Goal: Task Accomplishment & Management: Manage account settings

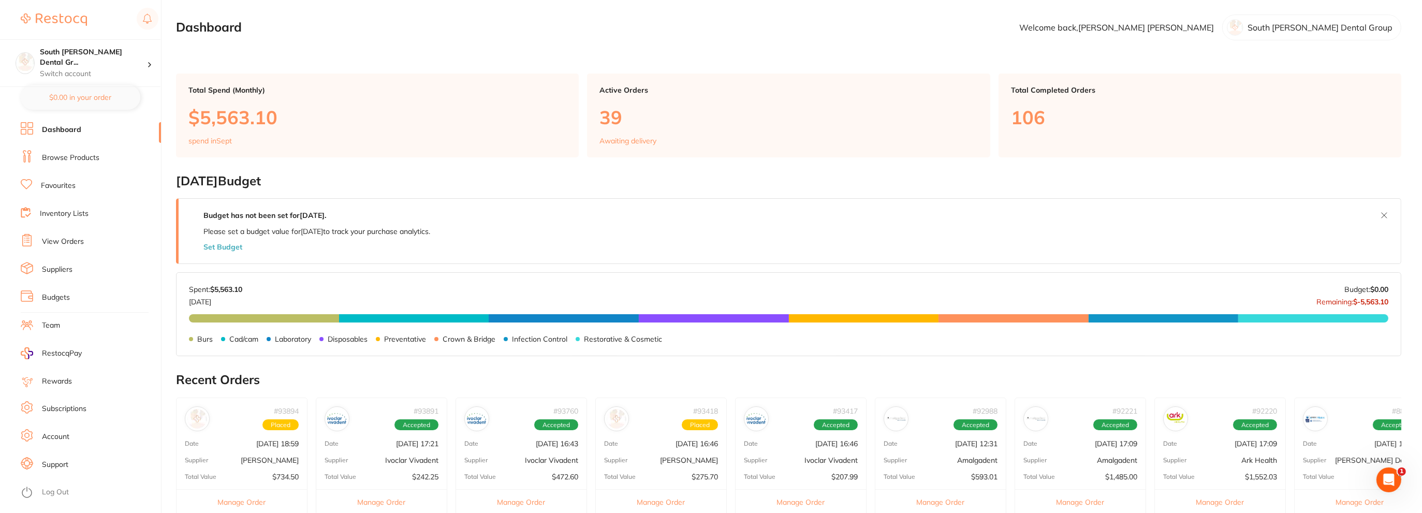
click at [85, 156] on link "Browse Products" at bounding box center [70, 158] width 57 height 10
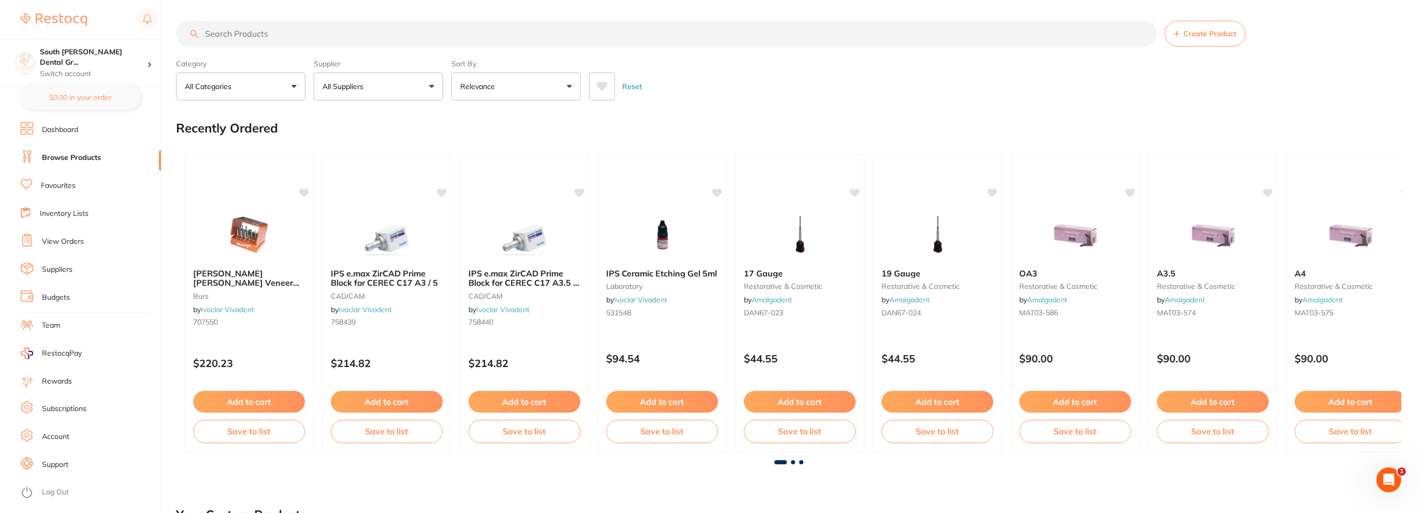
click at [61, 240] on link "View Orders" at bounding box center [63, 242] width 42 height 10
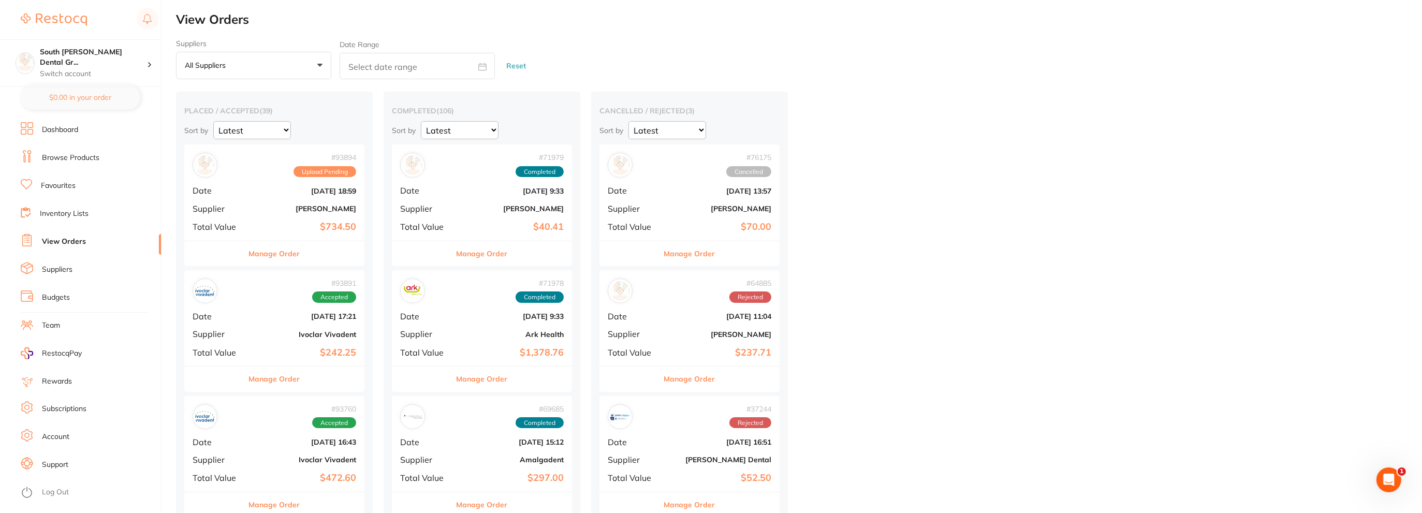
click at [308, 192] on b "[DATE] 18:59" at bounding box center [305, 191] width 104 height 8
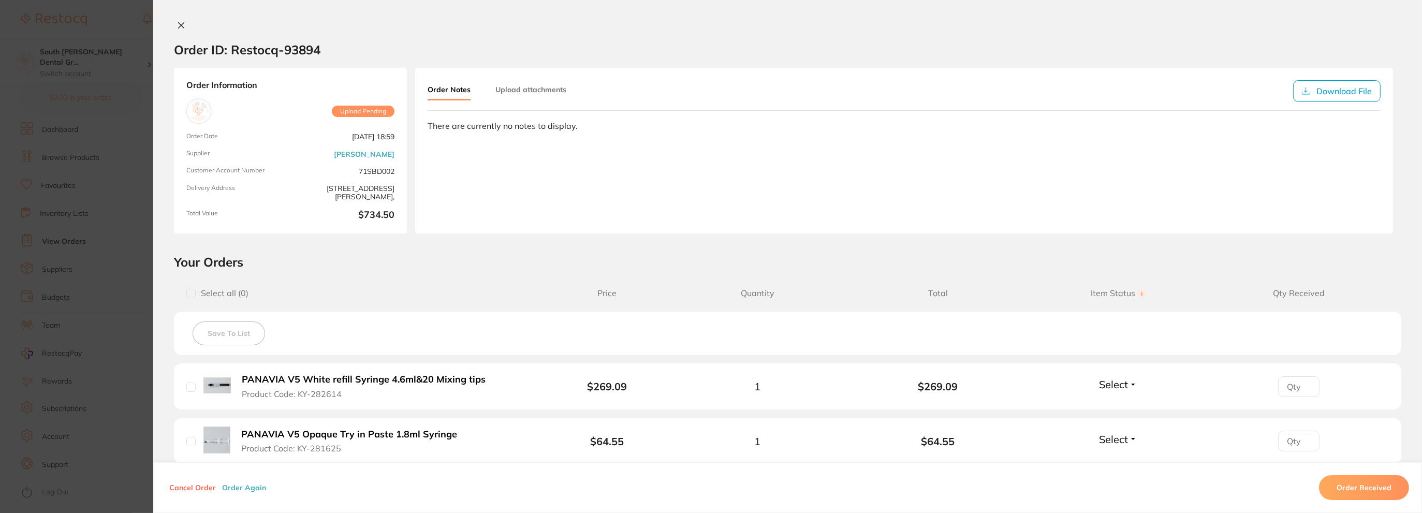
click at [524, 91] on button "Upload attachments" at bounding box center [530, 89] width 71 height 19
click at [630, 165] on div "Click upload to select the attachments (Files should not exceed 20 MB each.) Up…" at bounding box center [903, 168] width 935 height 24
click at [1336, 167] on span "Upload" at bounding box center [1338, 167] width 25 height 9
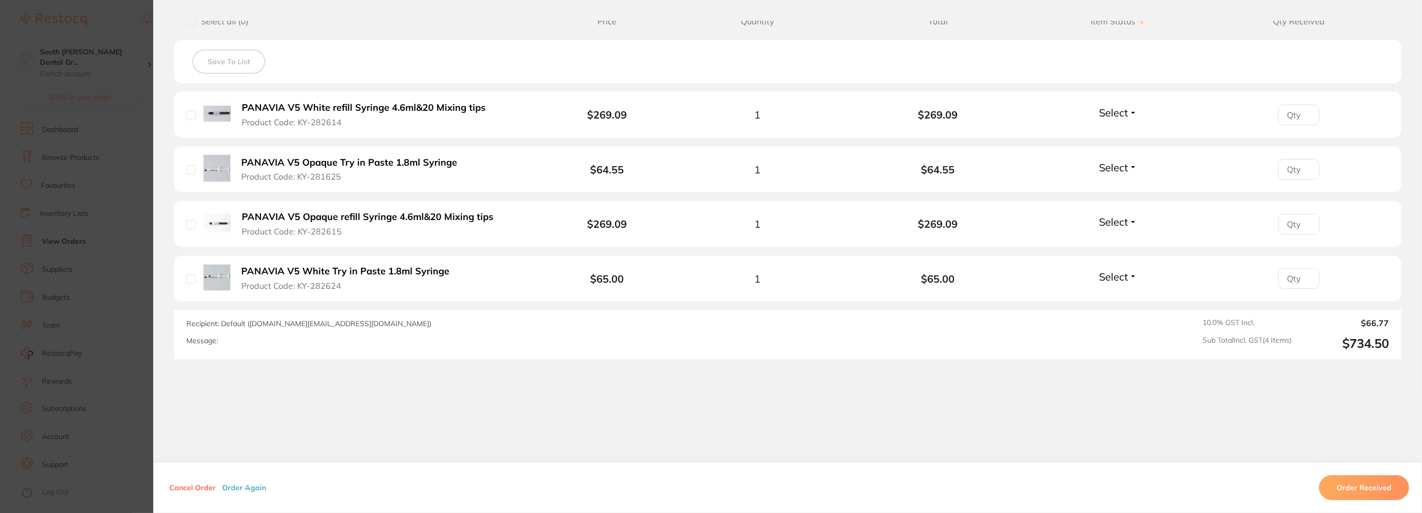
scroll to position [362, 0]
click at [1348, 487] on button "Order Received" at bounding box center [1364, 487] width 90 height 25
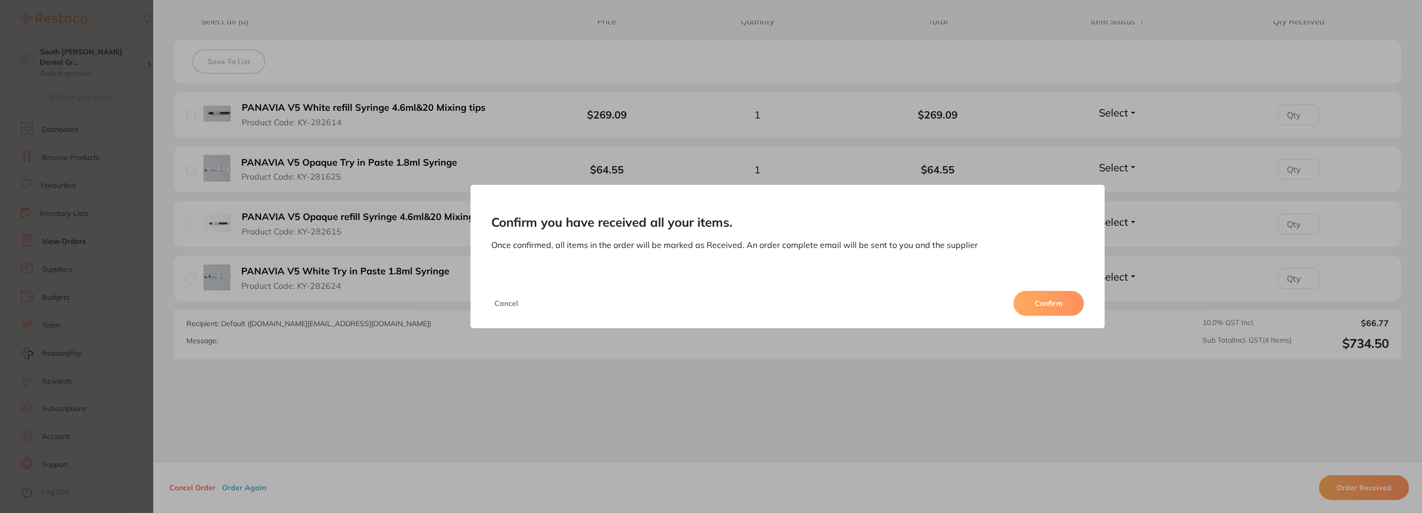
click at [1056, 320] on div "Cancel Confirm" at bounding box center [787, 303] width 634 height 50
click at [1058, 306] on button "Confirm" at bounding box center [1048, 303] width 70 height 25
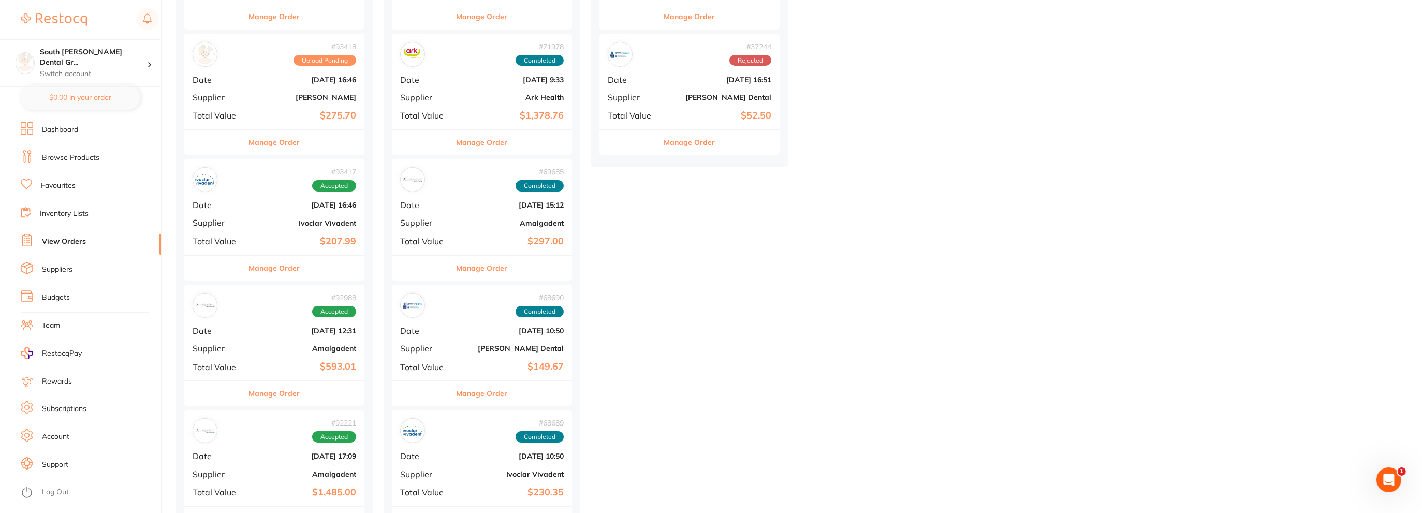
click at [314, 63] on span "Upload Pending" at bounding box center [324, 60] width 63 height 11
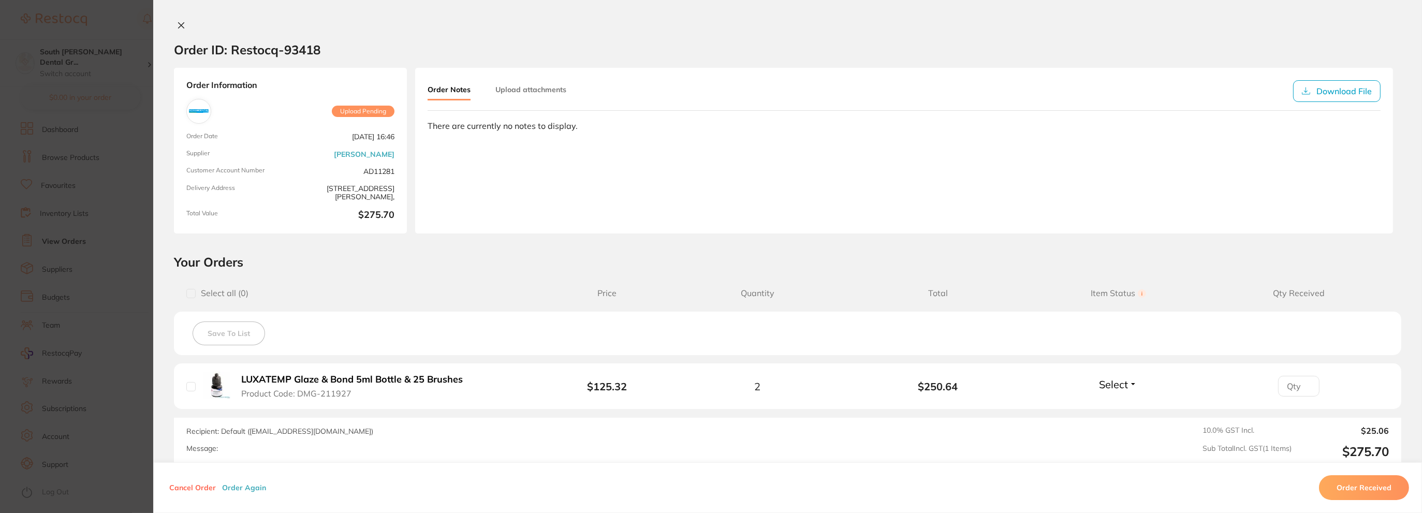
click at [174, 27] on button at bounding box center [181, 26] width 14 height 11
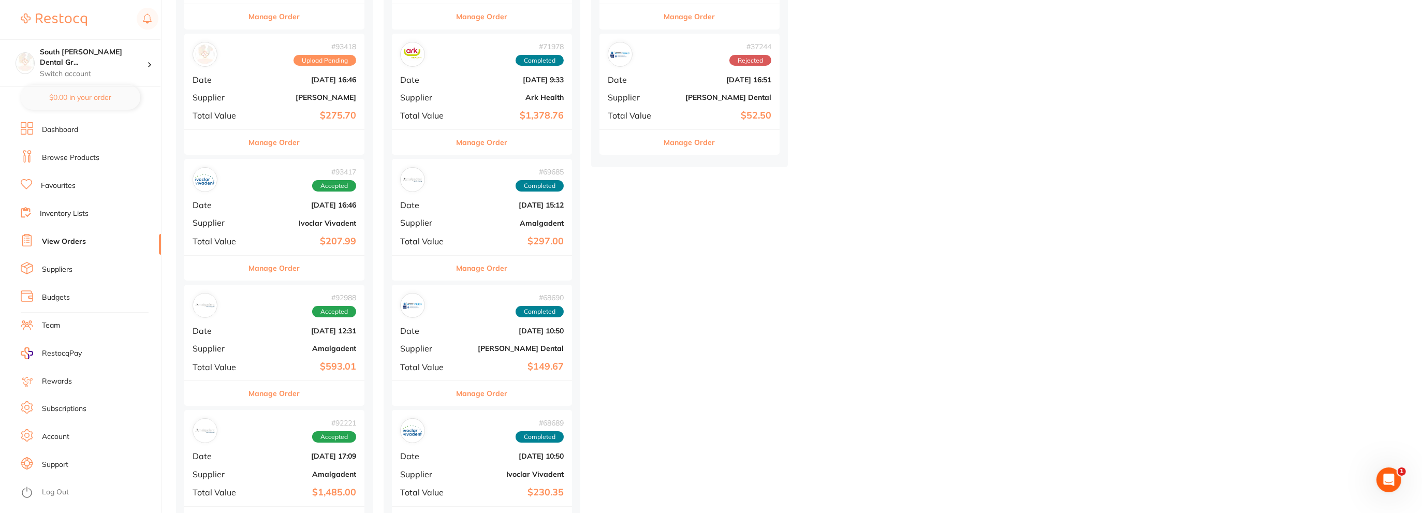
click at [53, 244] on link "View Orders" at bounding box center [64, 242] width 44 height 10
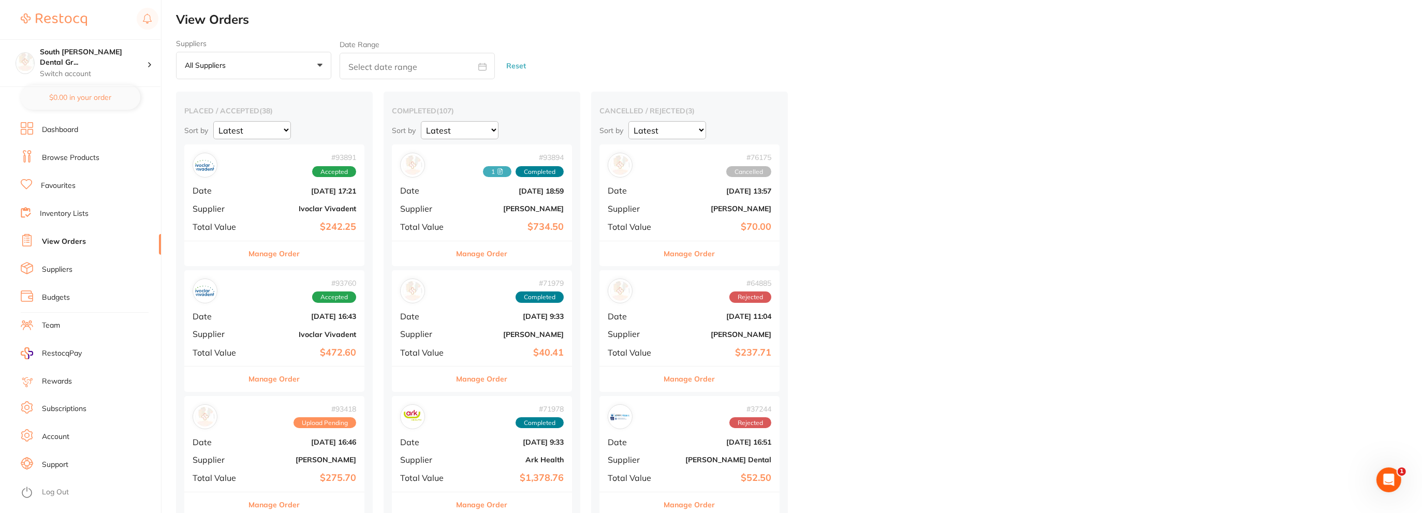
click at [237, 64] on span "+0" at bounding box center [235, 66] width 10 height 10
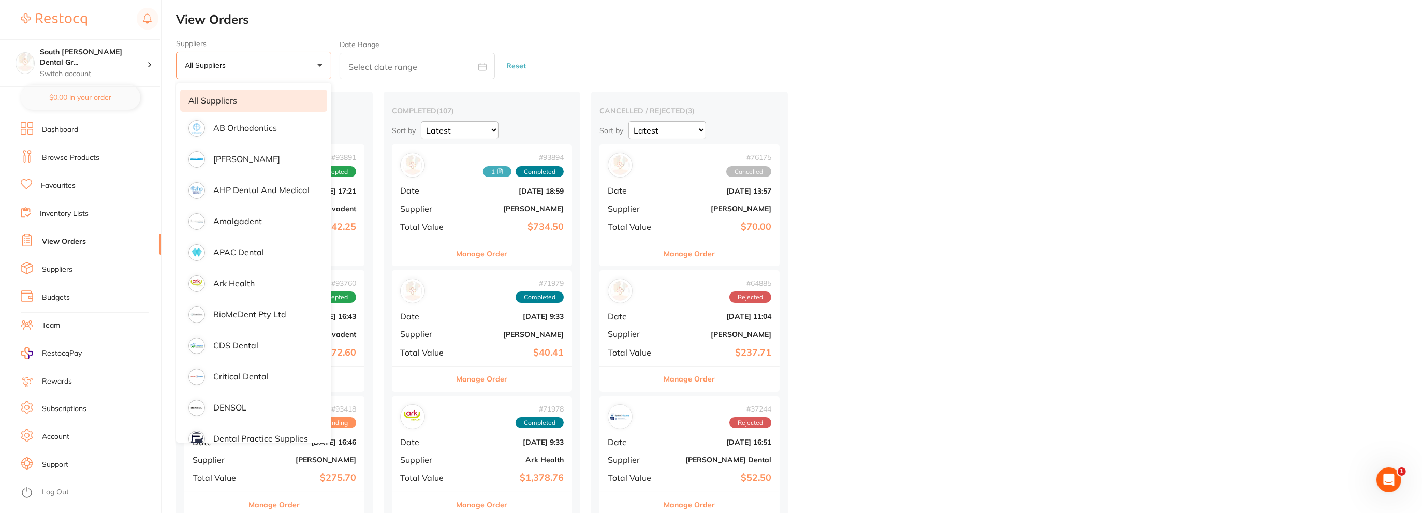
click at [237, 64] on span "+0" at bounding box center [235, 66] width 10 height 10
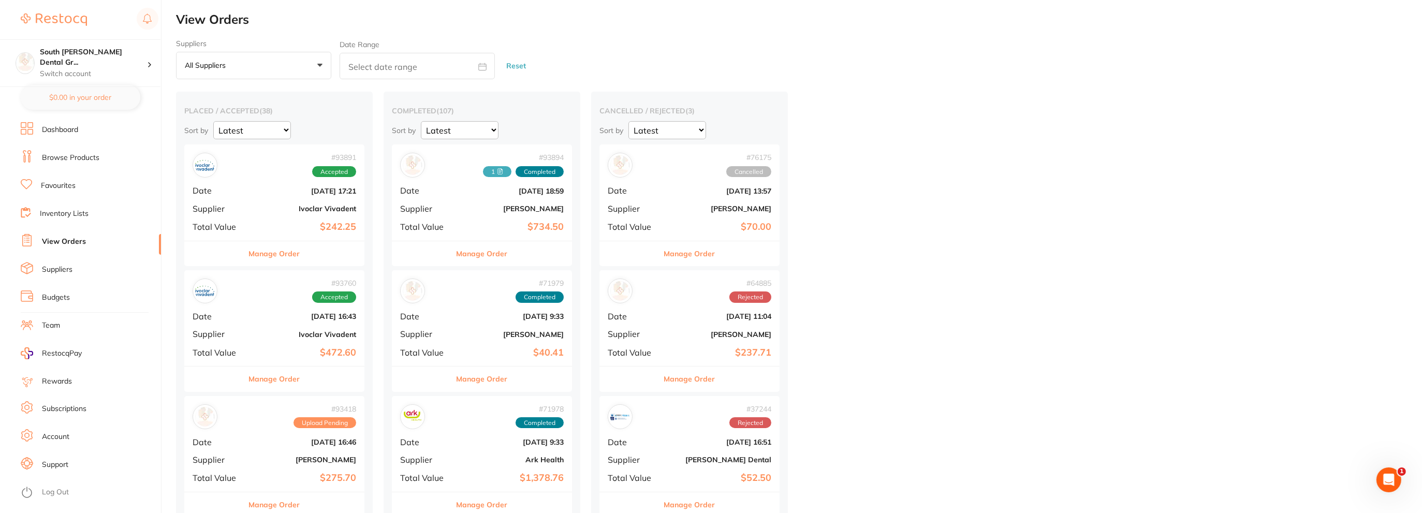
click at [263, 117] on div "placed / accepted ( 38 ) Sort by Latest Notification" at bounding box center [274, 123] width 180 height 34
click at [259, 130] on select "Latest Notification" at bounding box center [252, 130] width 78 height 18
click at [213, 121] on select "Latest Notification" at bounding box center [252, 130] width 78 height 18
click at [245, 132] on select "Latest Notification" at bounding box center [252, 130] width 78 height 18
select select "Latest"
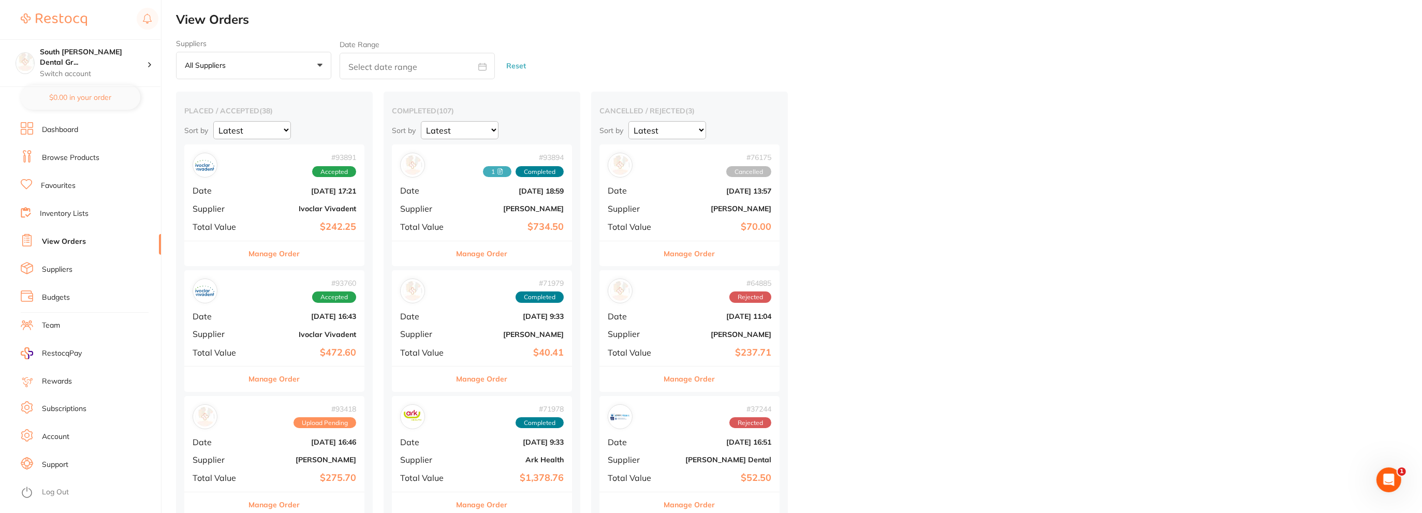
click at [213, 121] on select "Latest Notification" at bounding box center [252, 130] width 78 height 18
click at [416, 68] on input "text" at bounding box center [417, 66] width 155 height 26
select select "8"
select select "2025"
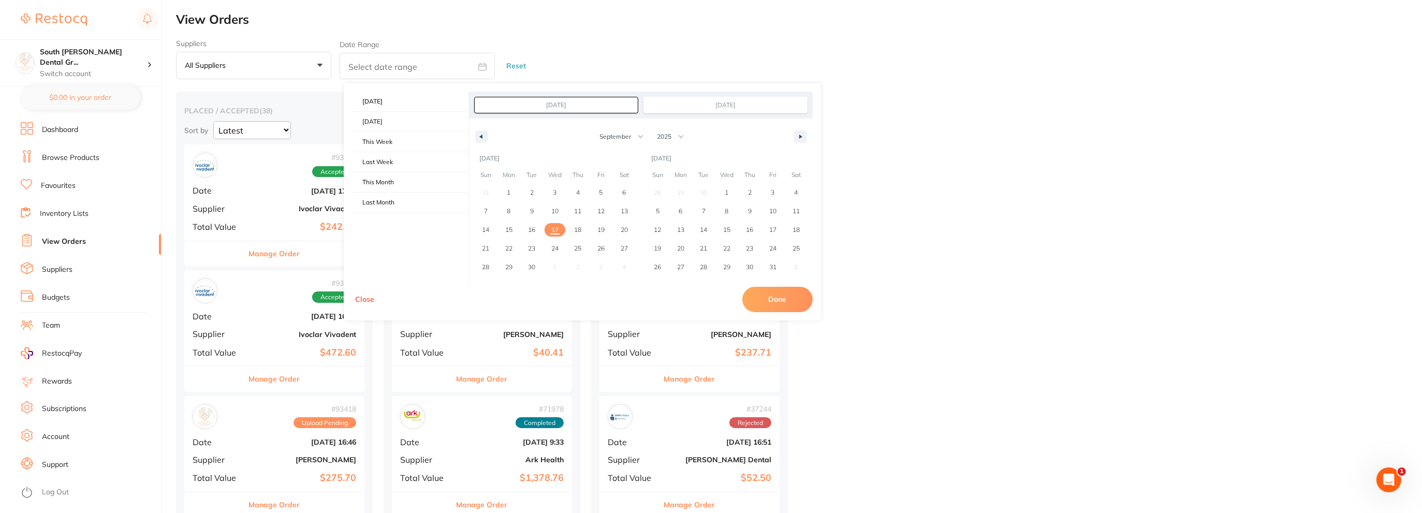
click at [235, 69] on span "+0" at bounding box center [235, 66] width 10 height 10
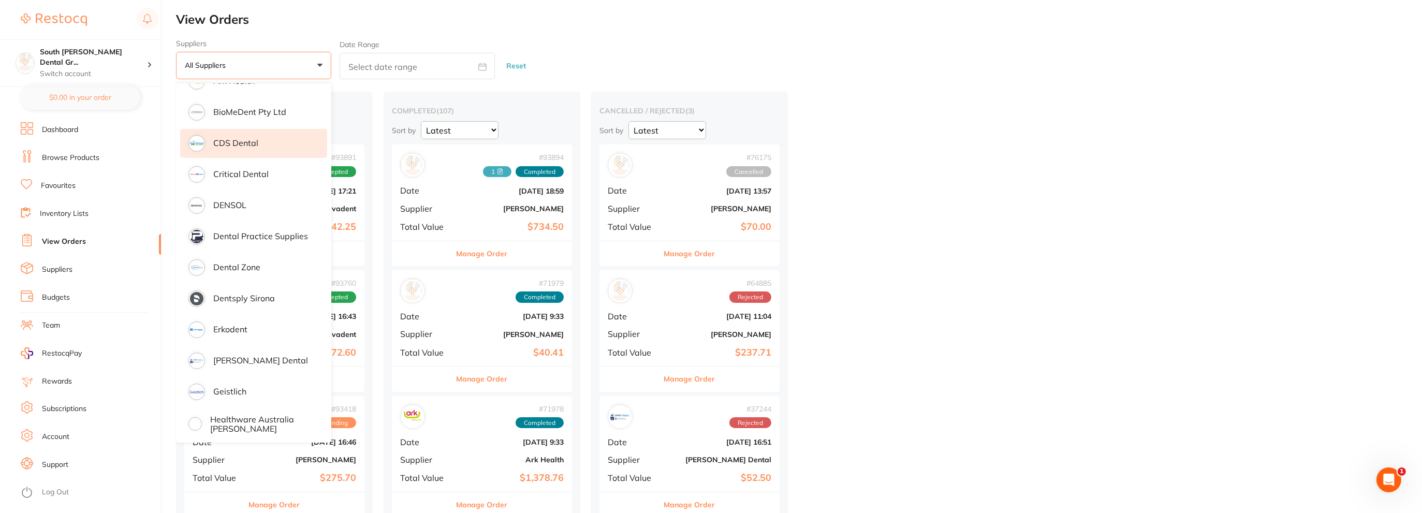
scroll to position [259, 0]
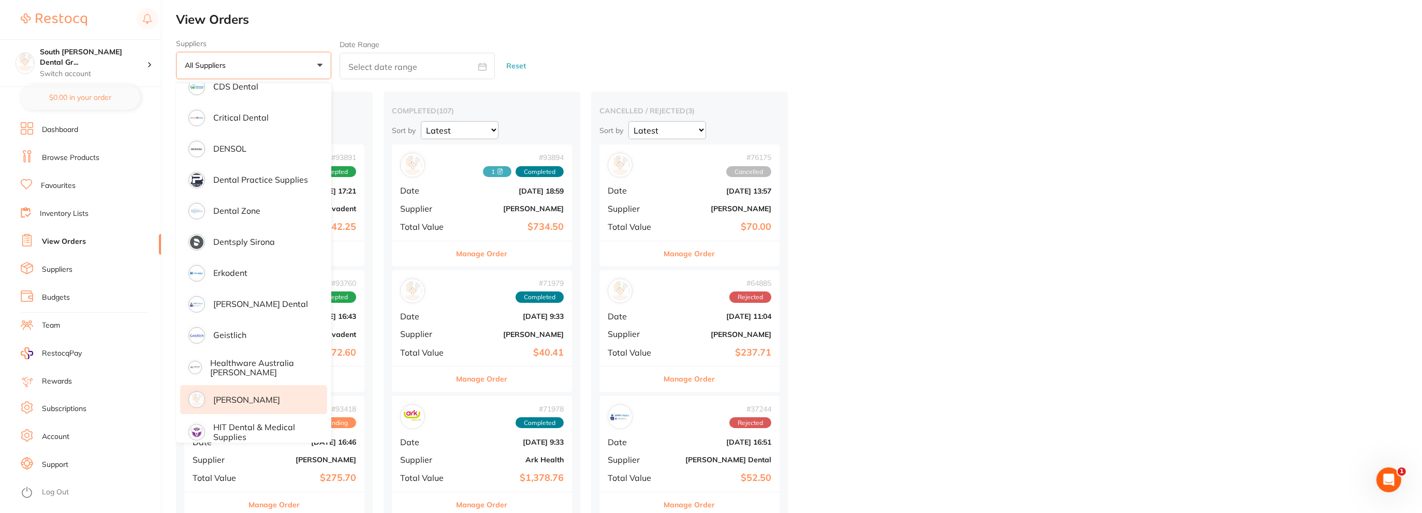
click at [249, 401] on p "[PERSON_NAME]" at bounding box center [246, 399] width 67 height 9
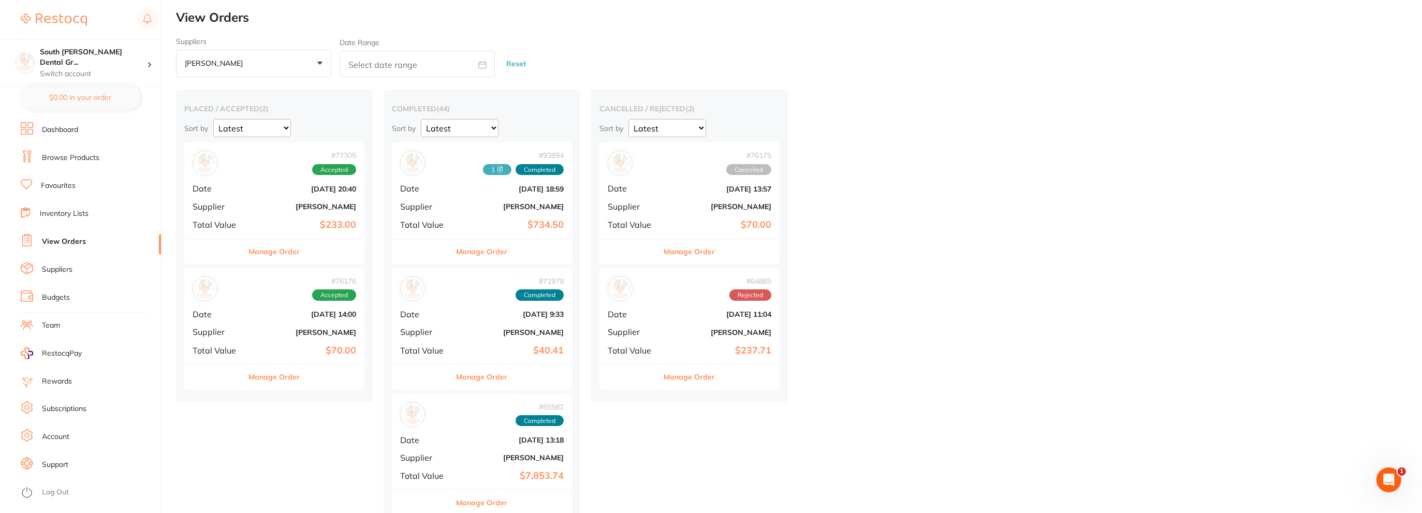
scroll to position [0, 0]
click at [473, 125] on select "Latest Notification" at bounding box center [460, 130] width 78 height 18
click at [473, 126] on select "Latest Notification" at bounding box center [460, 130] width 78 height 18
click at [64, 242] on link "View Orders" at bounding box center [64, 242] width 44 height 10
click at [52, 250] on ul "Dashboard Browse Products Favourites Inventory Lists View Orders Suppliers Budg…" at bounding box center [91, 317] width 140 height 391
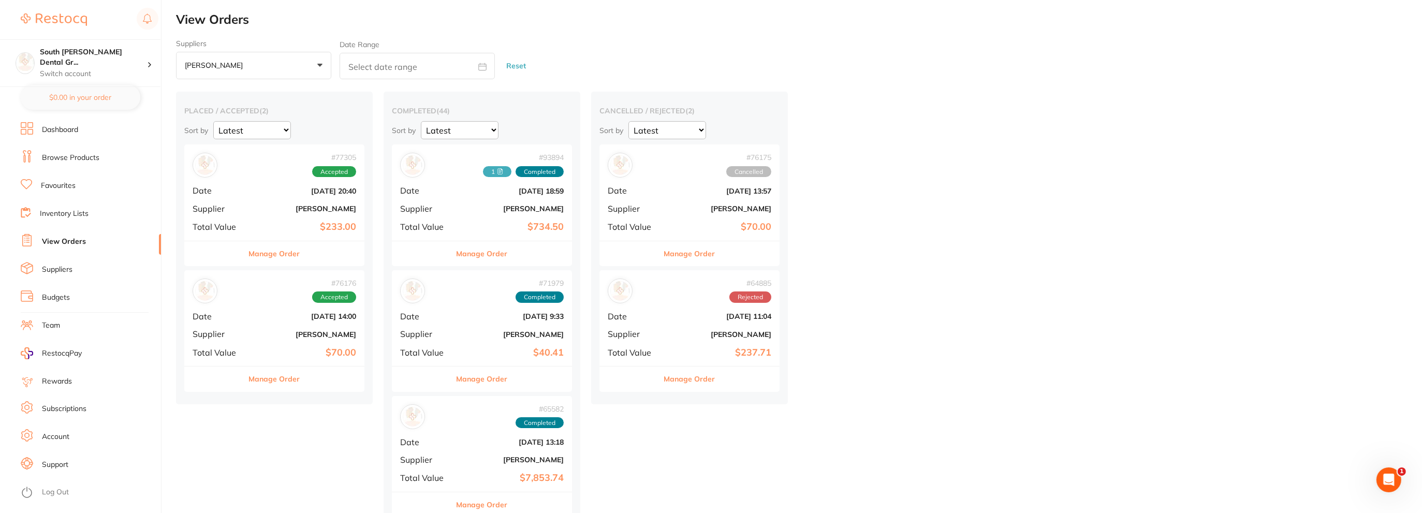
click at [52, 240] on link "View Orders" at bounding box center [64, 242] width 44 height 10
click at [476, 252] on button "Manage Order" at bounding box center [481, 253] width 51 height 25
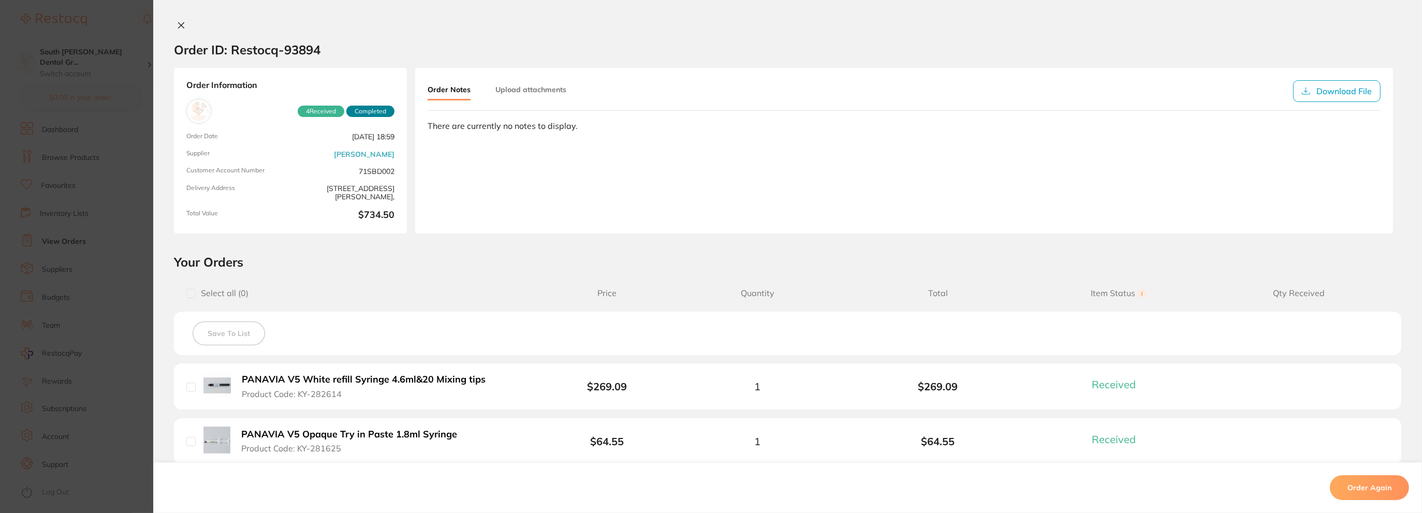
click at [368, 110] on span "Completed" at bounding box center [370, 111] width 48 height 11
click at [308, 111] on span "4 Received" at bounding box center [321, 111] width 47 height 11
click at [1138, 294] on circle at bounding box center [1142, 293] width 8 height 8
click at [1267, 300] on div "Select all ( 0 ) Price Quantity Total Item Status You can use this feature to t…" at bounding box center [787, 293] width 1227 height 26
click at [190, 296] on input "checkbox" at bounding box center [190, 293] width 9 height 9
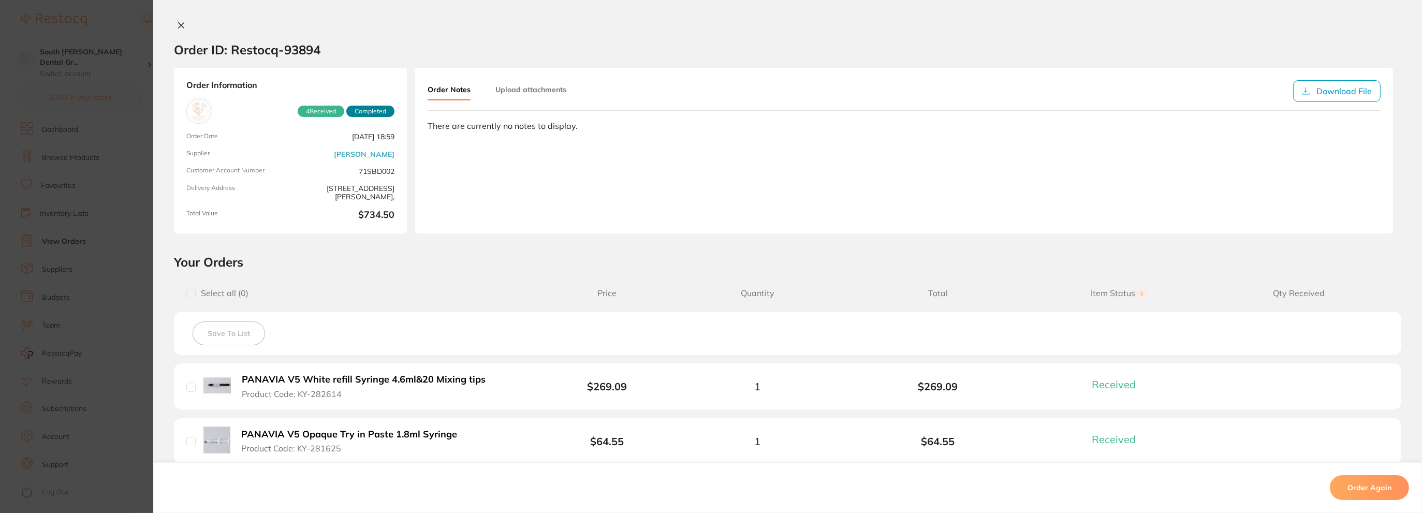
checkbox input "true"
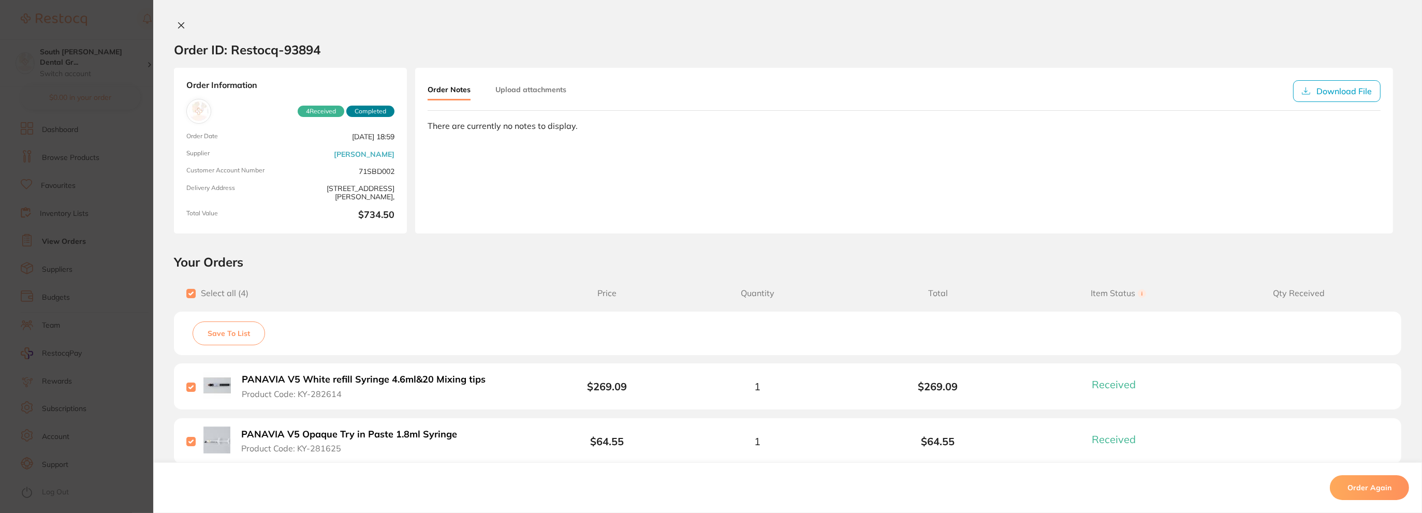
drag, startPoint x: 571, startPoint y: 146, endPoint x: 568, endPoint y: 130, distance: 16.3
click at [571, 146] on div "Order Notes Upload attachments Download File There are currently no notes to di…" at bounding box center [904, 151] width 978 height 166
click at [551, 105] on div "Order Notes Upload attachments Download File" at bounding box center [903, 95] width 953 height 31
click at [533, 125] on div "There are currently no notes to display." at bounding box center [903, 125] width 953 height 9
click at [385, 109] on span "Completed" at bounding box center [370, 111] width 48 height 11
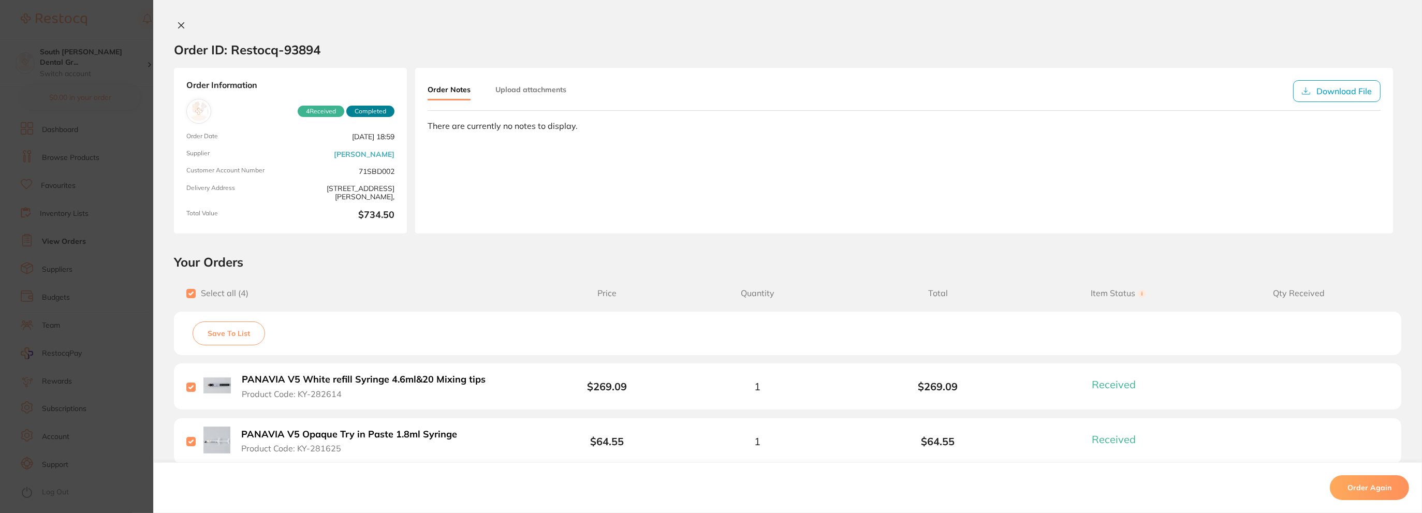
drag, startPoint x: 385, startPoint y: 108, endPoint x: 366, endPoint y: 102, distance: 19.6
click at [381, 108] on span "Completed" at bounding box center [370, 111] width 48 height 11
click at [179, 26] on icon at bounding box center [182, 26] width 6 height 6
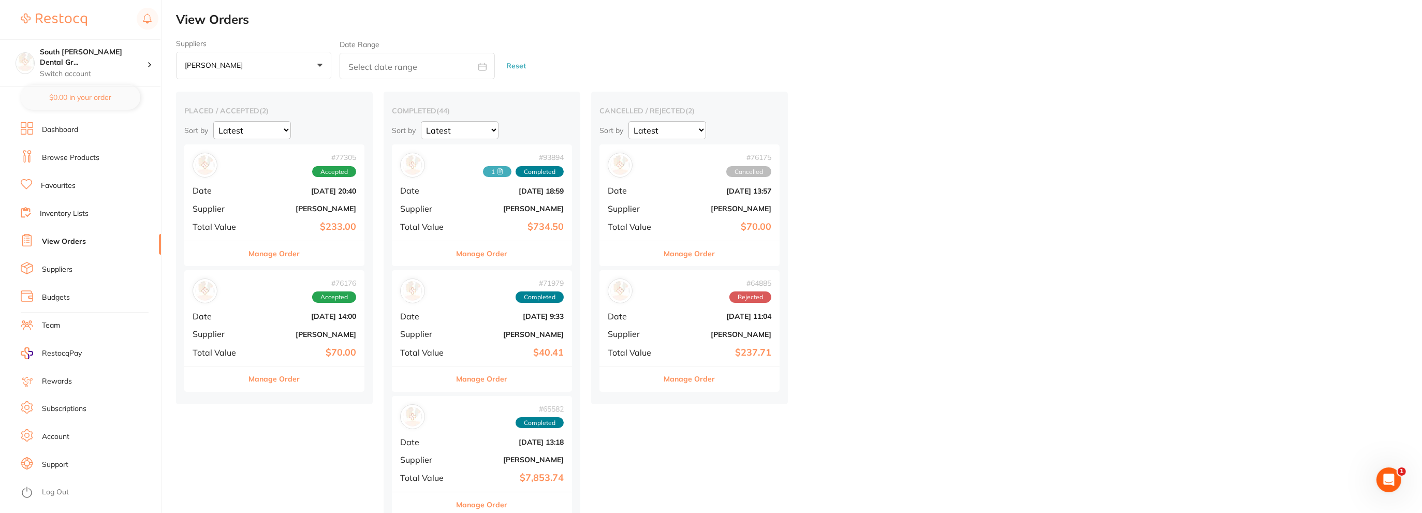
click at [482, 254] on button "Manage Order" at bounding box center [481, 253] width 51 height 25
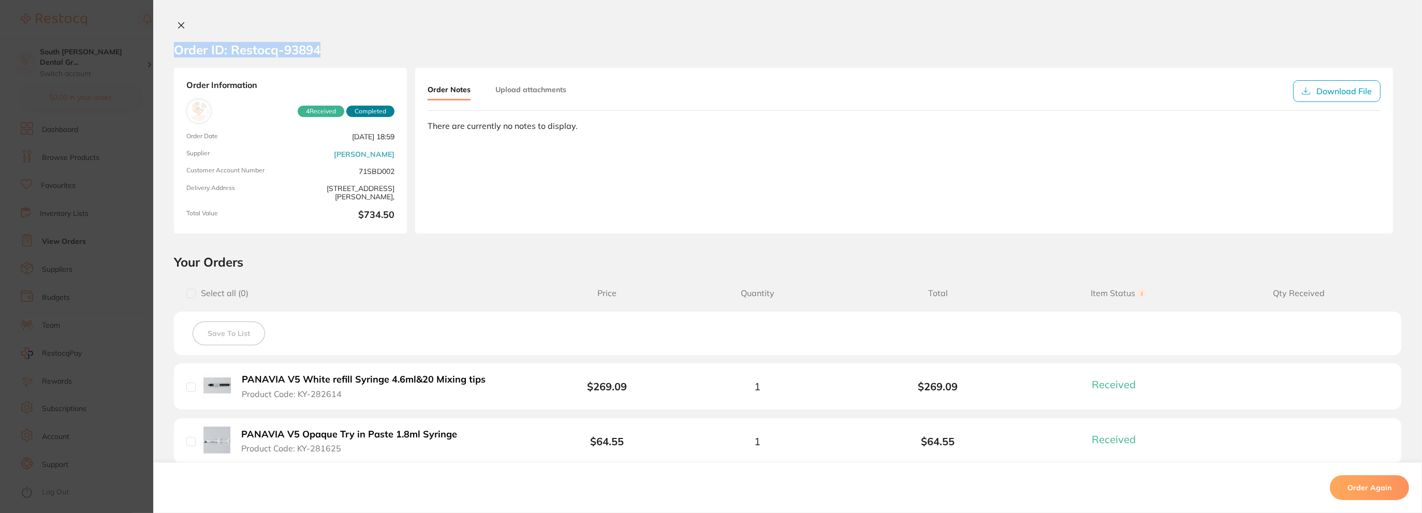
drag, startPoint x: 333, startPoint y: 49, endPoint x: 172, endPoint y: 57, distance: 161.7
click at [172, 57] on section "Order ID: Restocq- 93894" at bounding box center [787, 50] width 1268 height 36
copy h2 "Order ID: Restocq- 93894"
